Goal: Information Seeking & Learning: Learn about a topic

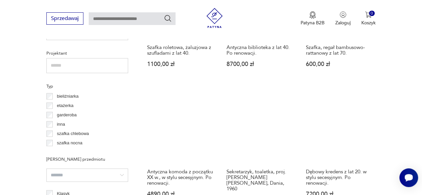
scroll to position [473, 0]
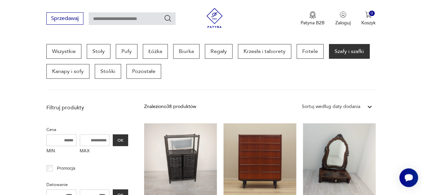
scroll to position [210, 0]
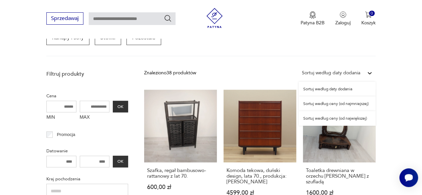
click at [369, 74] on icon at bounding box center [369, 73] width 7 height 7
click at [335, 105] on div "Sortuj według ceny (od najmniejszej)" at bounding box center [336, 103] width 77 height 15
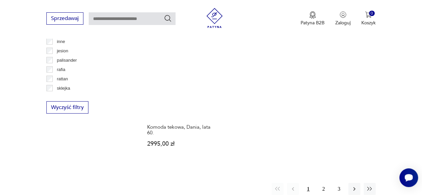
scroll to position [915, 0]
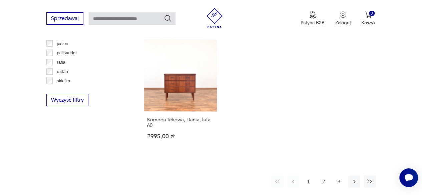
click at [325, 176] on button "2" at bounding box center [323, 182] width 12 height 12
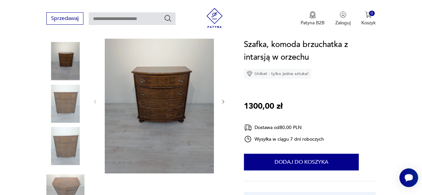
click at [223, 100] on icon "button" at bounding box center [222, 101] width 5 height 5
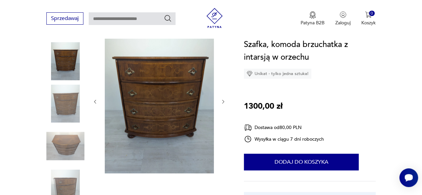
click at [223, 102] on icon "button" at bounding box center [222, 101] width 5 height 5
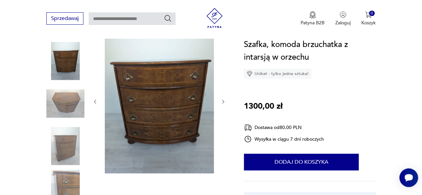
click at [223, 102] on icon "button" at bounding box center [222, 101] width 5 height 5
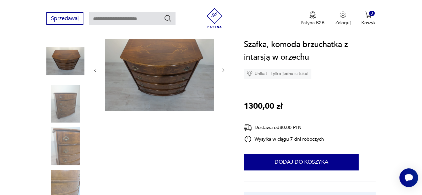
click at [224, 69] on icon "button" at bounding box center [222, 70] width 5 height 5
